Goal: Task Accomplishment & Management: Manage account settings

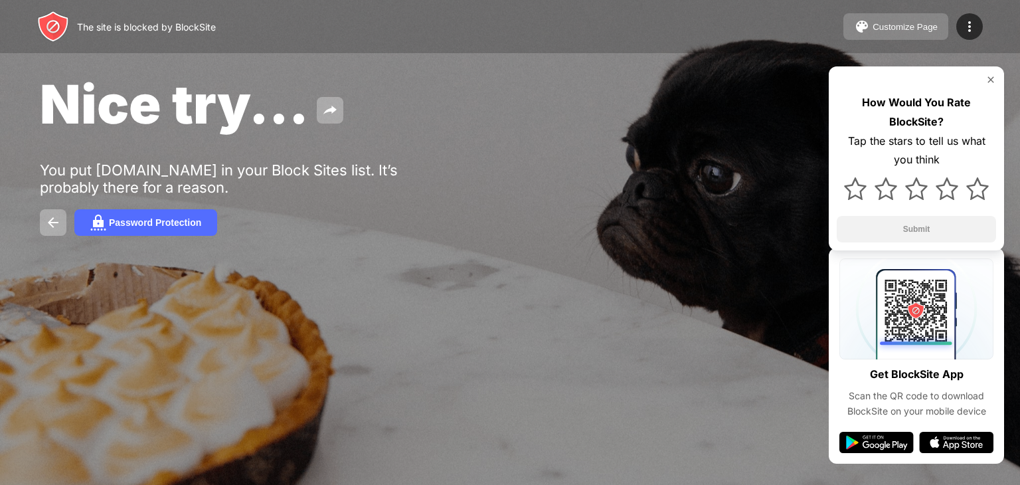
click at [895, 17] on button "Customize Page" at bounding box center [895, 26] width 105 height 27
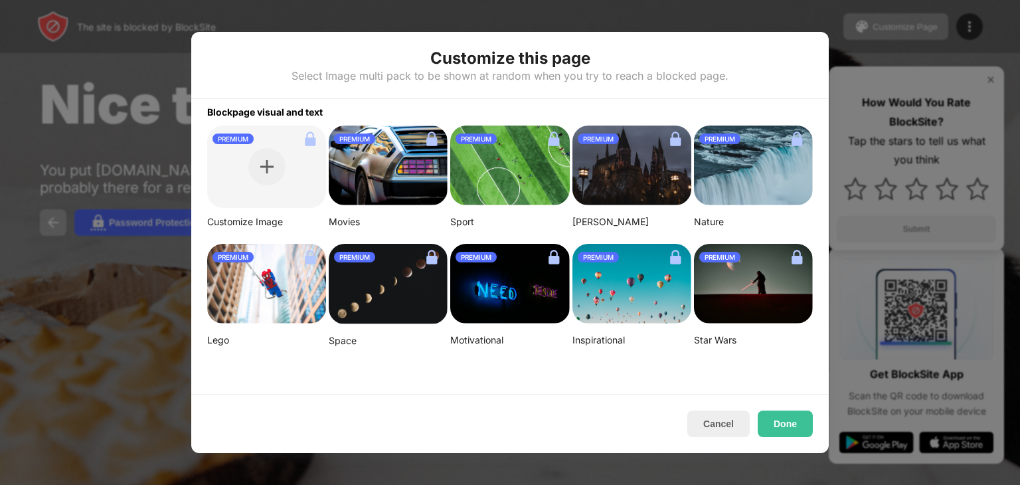
click at [967, 17] on div at bounding box center [510, 242] width 1020 height 485
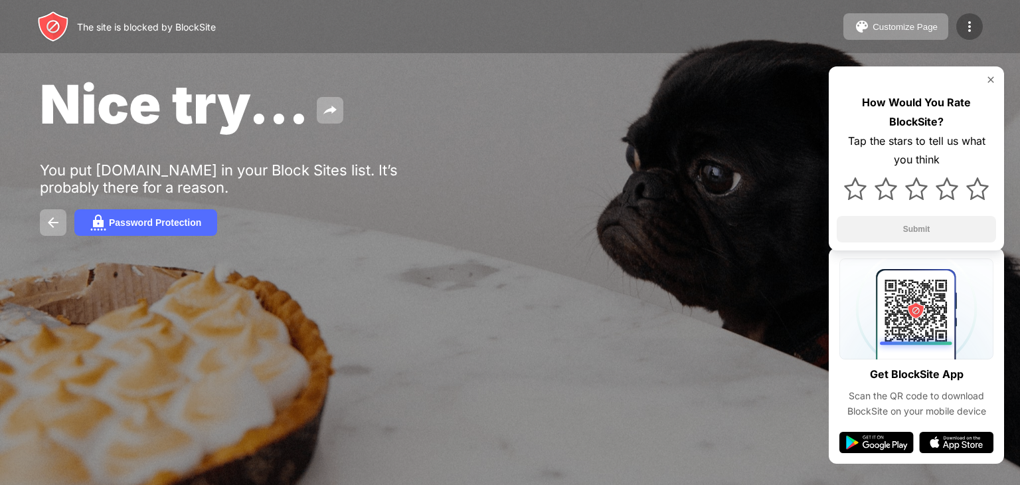
click at [967, 23] on img at bounding box center [970, 27] width 16 height 16
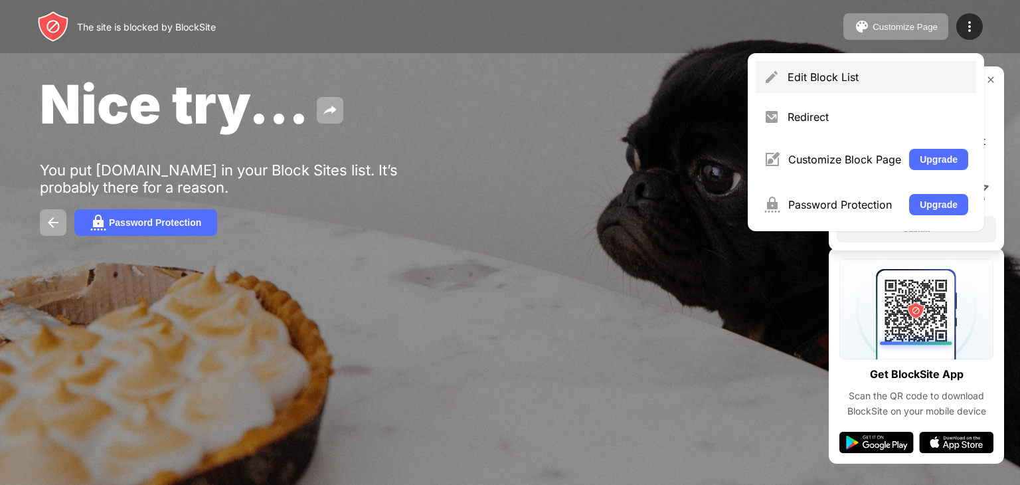
click at [871, 85] on div "Edit Block List" at bounding box center [866, 77] width 220 height 32
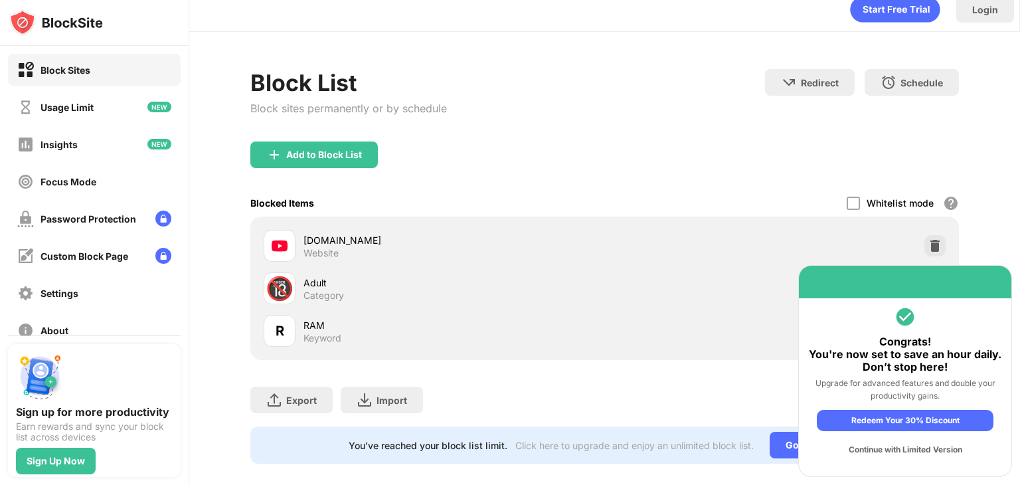
scroll to position [39, 0]
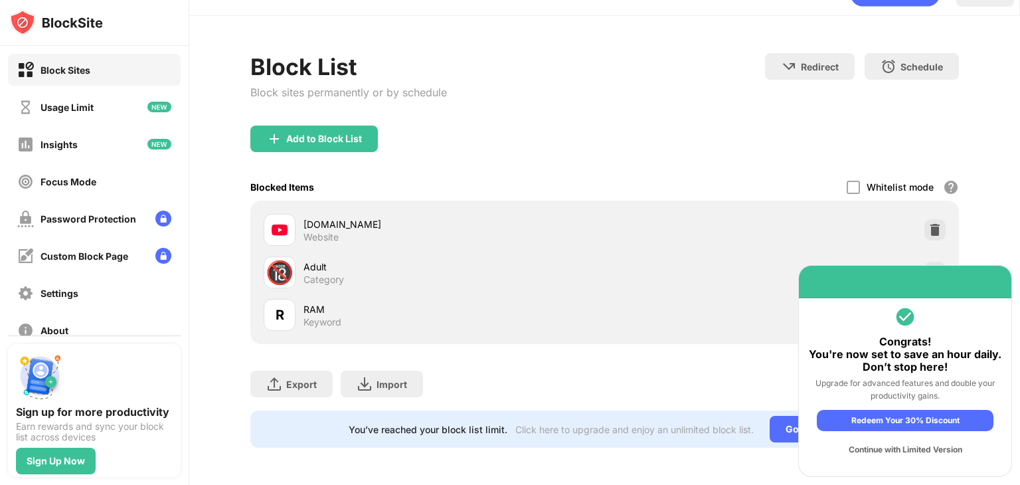
click at [940, 242] on div "[DOMAIN_NAME] Website 🔞 Adult Category R RAM Keyword" at bounding box center [604, 272] width 709 height 143
click at [928, 223] on img at bounding box center [934, 229] width 13 height 13
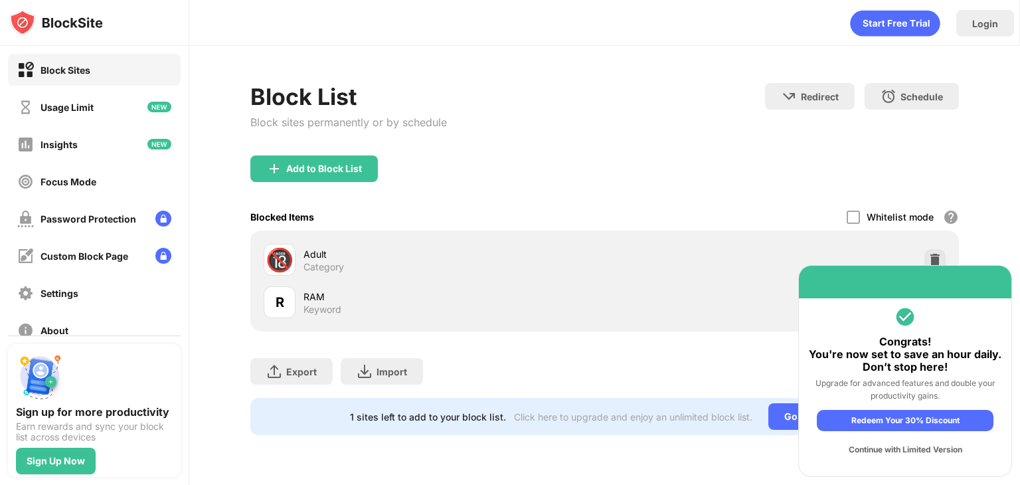
scroll to position [0, 0]
